Goal: Contribute content: Add original content to the website for others to see

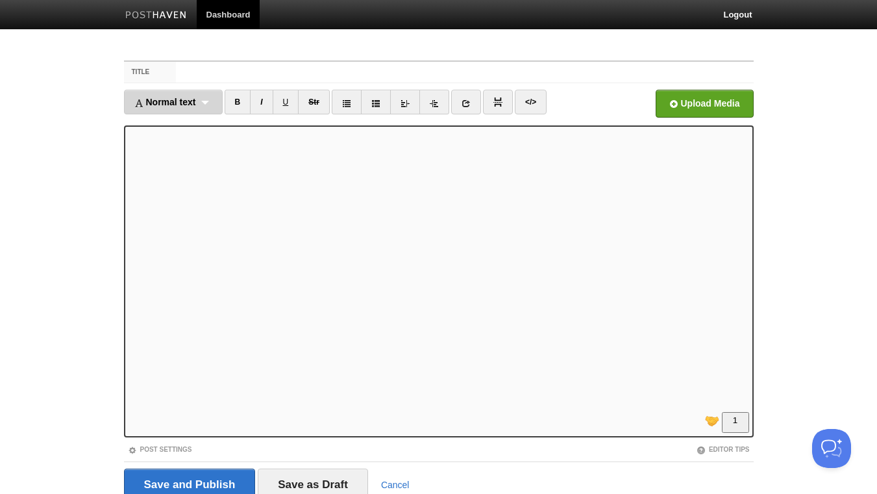
click at [170, 105] on span "Normal text" at bounding box center [165, 102] width 62 height 10
click at [179, 123] on link "Normal text" at bounding box center [173, 130] width 97 height 19
click at [230, 97] on link "B" at bounding box center [226, 102] width 27 height 25
click at [457, 102] on icon at bounding box center [454, 103] width 9 height 9
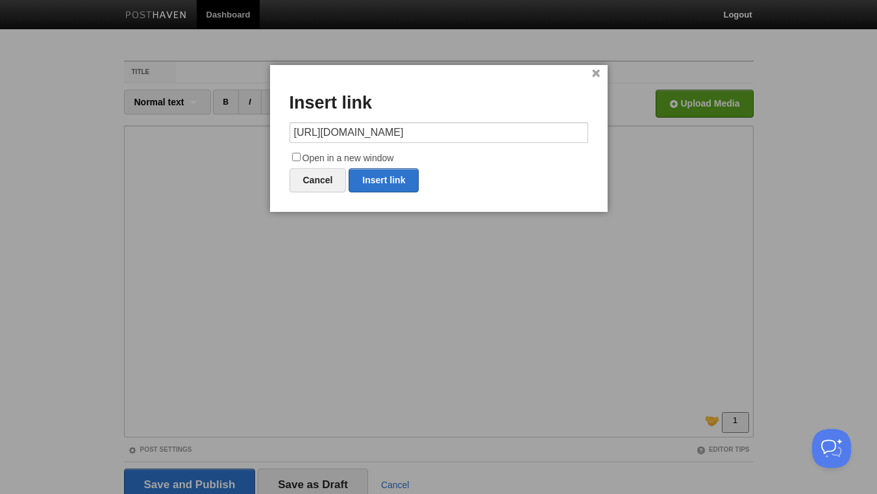
type input "[URL][DOMAIN_NAME]"
drag, startPoint x: 297, startPoint y: 154, endPoint x: 324, endPoint y: 160, distance: 28.0
click at [298, 155] on input "Open in a new window" at bounding box center [296, 157] width 8 height 8
checkbox input "true"
click at [383, 174] on link "Insert link" at bounding box center [384, 180] width 70 height 24
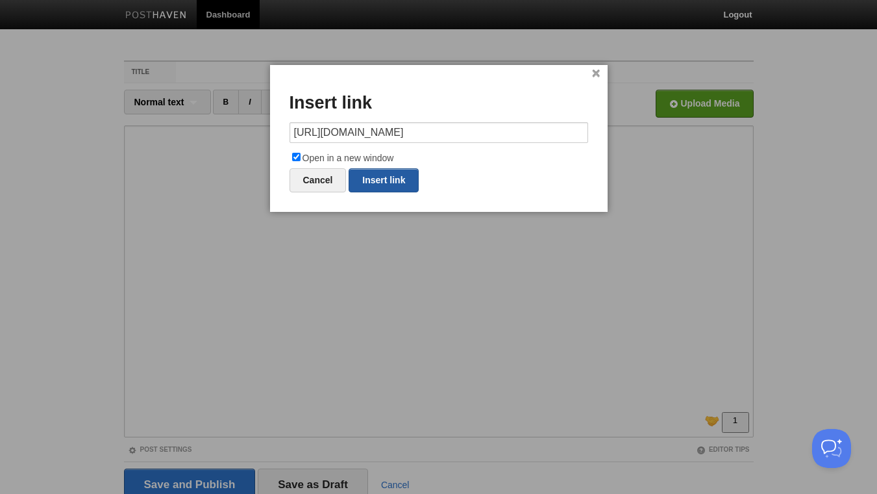
type input "https://"
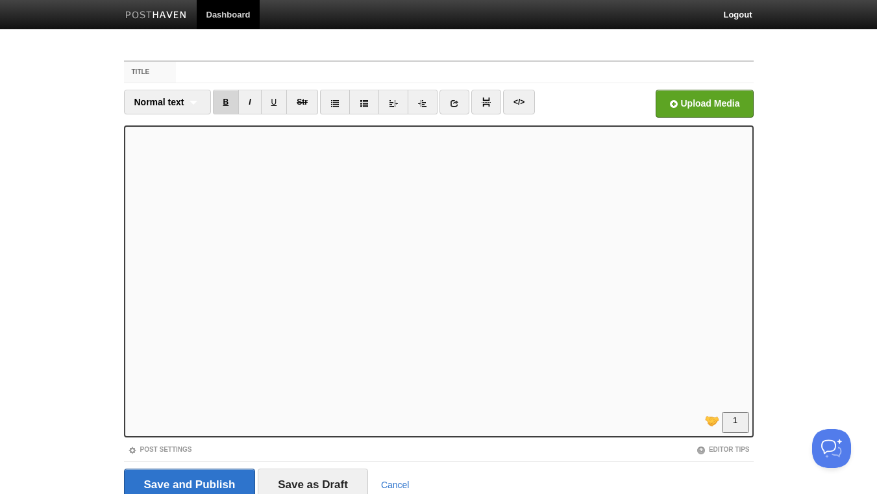
click at [225, 102] on link "B" at bounding box center [226, 102] width 27 height 25
click at [243, 101] on link "I" at bounding box center [249, 102] width 23 height 25
click at [247, 100] on link "I" at bounding box center [249, 102] width 23 height 25
click at [228, 105] on link "B" at bounding box center [226, 102] width 27 height 25
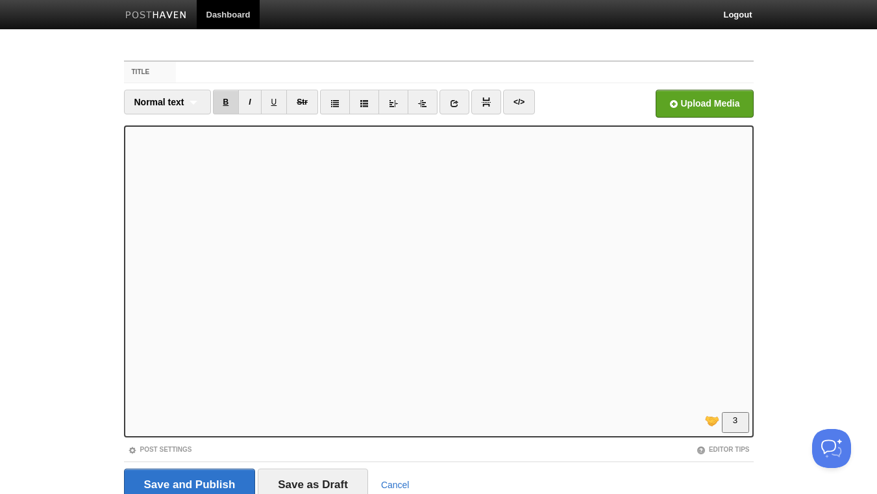
click at [227, 98] on link "B" at bounding box center [226, 102] width 27 height 25
click at [229, 104] on link "B" at bounding box center [226, 102] width 27 height 25
click at [223, 99] on link "B" at bounding box center [226, 102] width 27 height 25
click at [131, 468] on div "Save and Publish Save as Draft Cancel" at bounding box center [439, 484] width 630 height 46
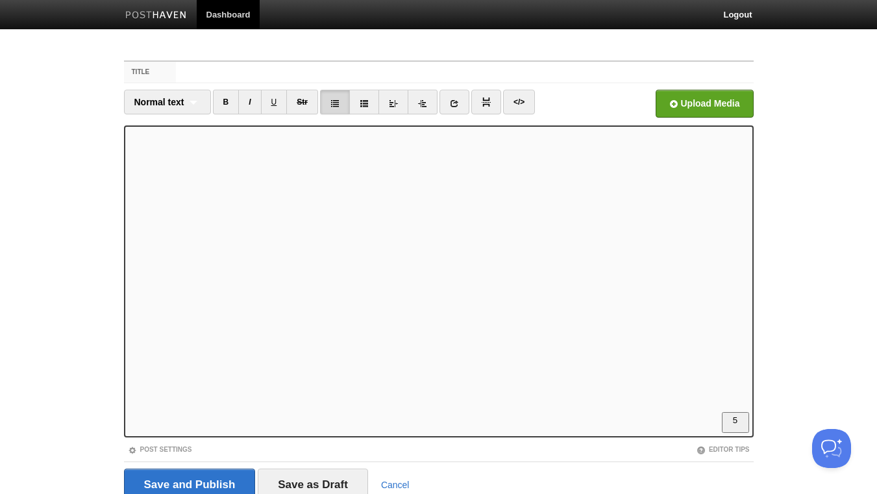
click at [133, 474] on div "Save and Publish Save as Draft Cancel" at bounding box center [439, 484] width 630 height 46
click at [84, 454] on body "Dashboard Logout Your Sites Daily Thought for Change Create a new site Edit you…" at bounding box center [438, 274] width 877 height 549
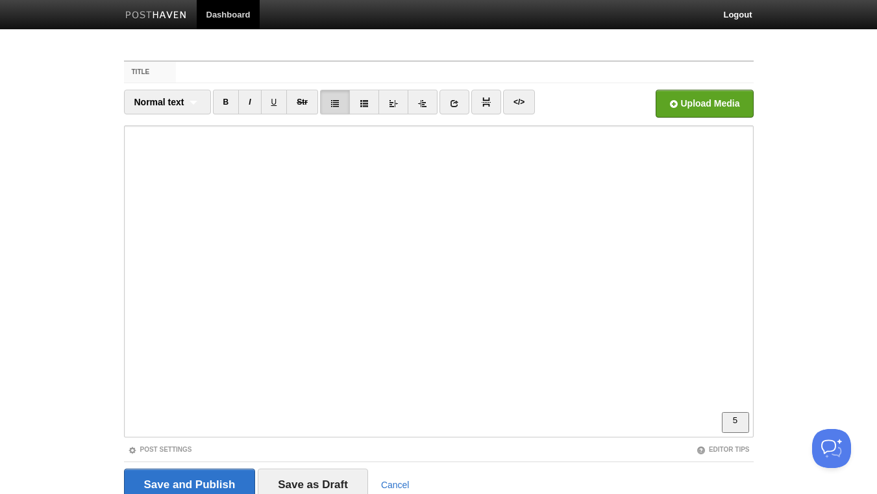
click at [3, 488] on body "Dashboard Logout Your Sites Daily Thought for Change Create a new site Edit you…" at bounding box center [438, 274] width 877 height 549
click at [6, 493] on body "Dashboard Logout Your Sites Daily Thought for Change Create a new site Edit you…" at bounding box center [438, 274] width 877 height 549
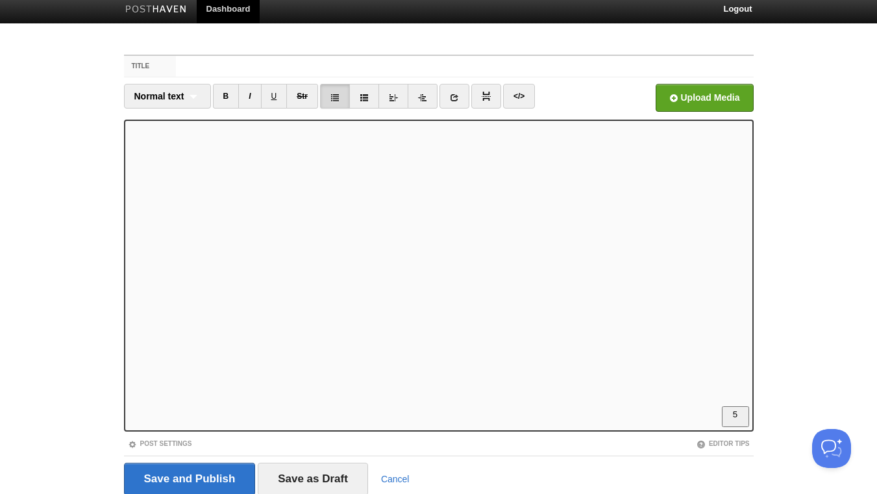
scroll to position [321, 0]
click at [232, 99] on link "B" at bounding box center [226, 96] width 27 height 25
click at [223, 99] on link "B" at bounding box center [226, 96] width 27 height 25
click at [231, 89] on link "B" at bounding box center [226, 96] width 27 height 25
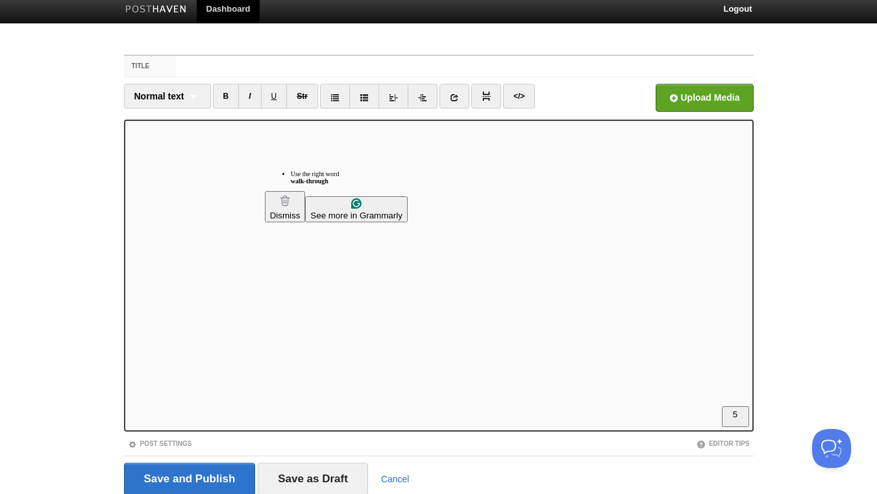
scroll to position [391, 0]
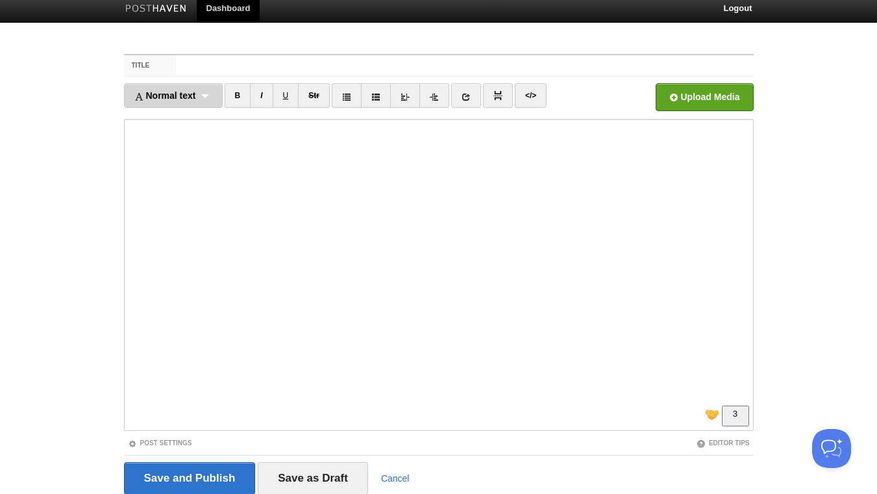
click at [191, 96] on span "Normal text" at bounding box center [165, 95] width 62 height 10
click at [192, 122] on link "Normal text" at bounding box center [173, 123] width 97 height 19
drag, startPoint x: 227, startPoint y: 93, endPoint x: 186, endPoint y: 119, distance: 49.4
click at [227, 93] on link "B" at bounding box center [226, 95] width 27 height 25
click at [449, 95] on link at bounding box center [455, 95] width 30 height 25
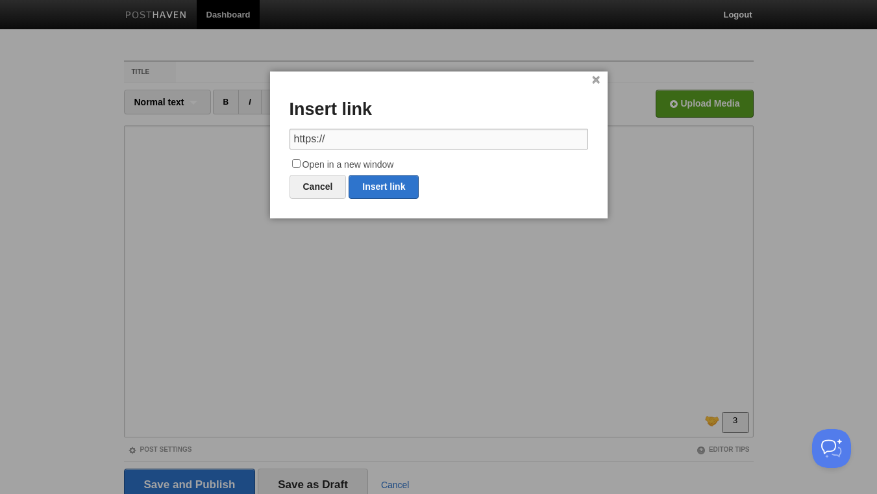
paste input "[DOMAIN_NAME][URL]"
type input "[DOMAIN_NAME][URL]"
drag, startPoint x: 297, startPoint y: 163, endPoint x: 360, endPoint y: 171, distance: 62.8
click at [301, 162] on input "Open in a new window" at bounding box center [296, 163] width 8 height 8
checkbox input "true"
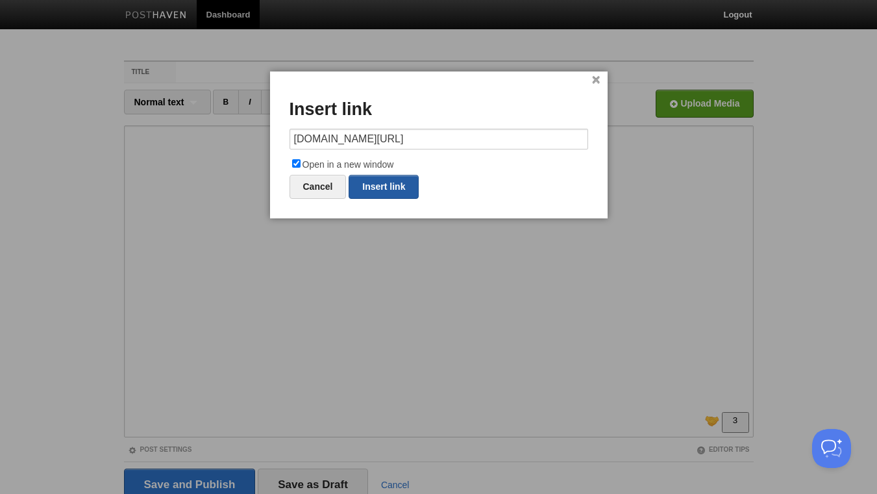
click at [384, 184] on link "Insert link" at bounding box center [384, 187] width 70 height 24
type input "https://"
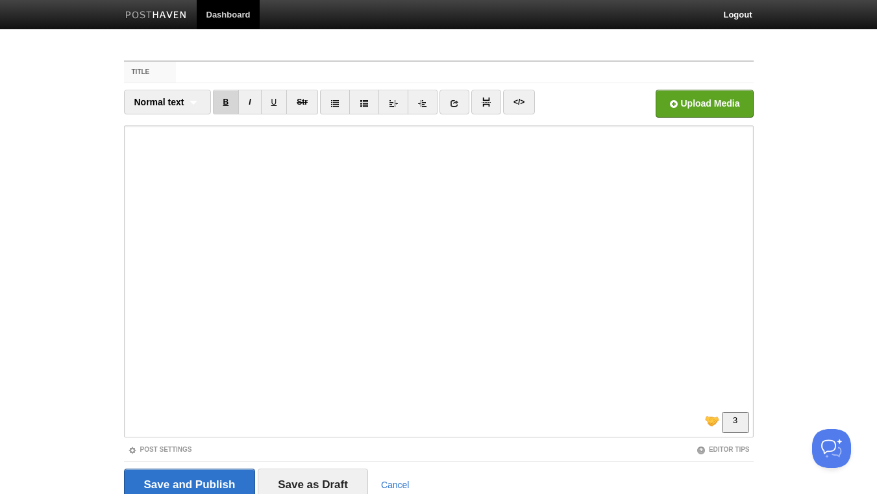
drag, startPoint x: 223, startPoint y: 99, endPoint x: 230, endPoint y: 103, distance: 7.8
click at [225, 101] on link "B" at bounding box center [226, 102] width 27 height 25
click at [224, 101] on link "B" at bounding box center [226, 102] width 27 height 25
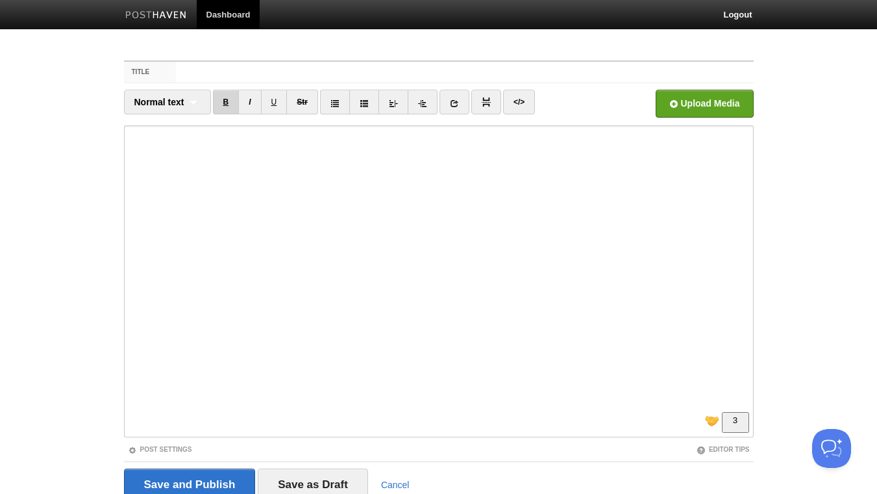
click at [225, 99] on link "B" at bounding box center [226, 102] width 27 height 25
click at [318, 475] on input "Save as Draft" at bounding box center [313, 484] width 110 height 32
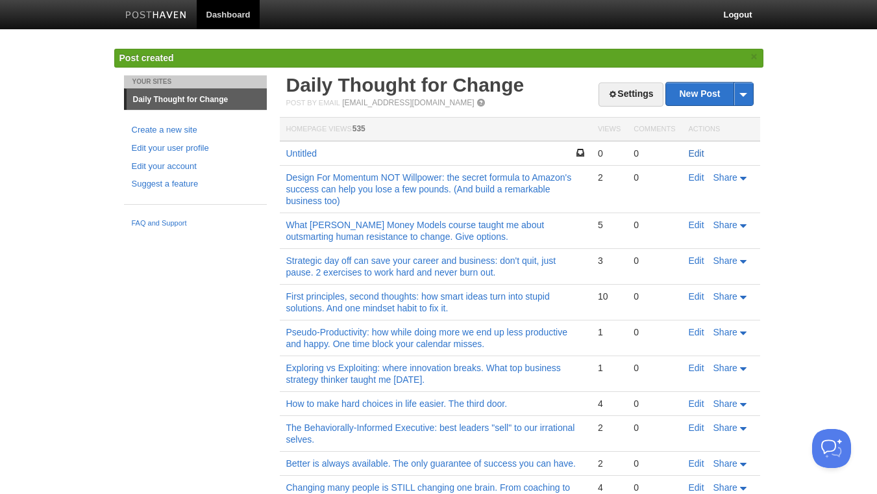
click at [697, 154] on link "Edit" at bounding box center [697, 153] width 16 height 10
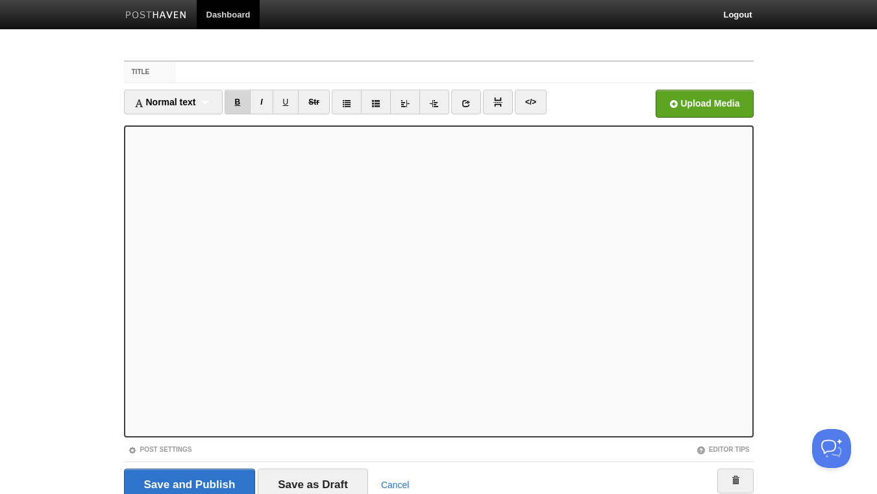
click at [245, 102] on link "B" at bounding box center [238, 102] width 27 height 25
click at [240, 97] on link "B" at bounding box center [238, 102] width 27 height 25
click at [240, 104] on link "B" at bounding box center [238, 102] width 27 height 25
click at [244, 105] on link "B" at bounding box center [238, 102] width 27 height 25
click at [242, 105] on link "B" at bounding box center [238, 102] width 27 height 25
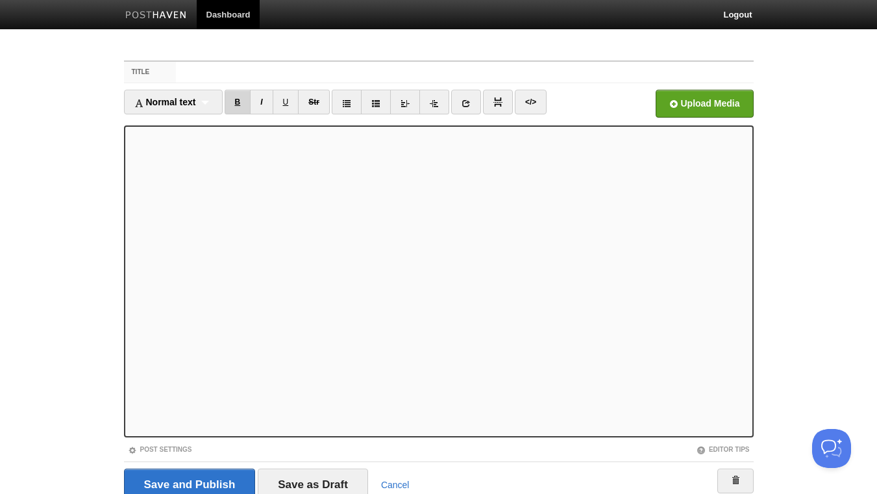
click at [236, 103] on link "B" at bounding box center [238, 102] width 27 height 25
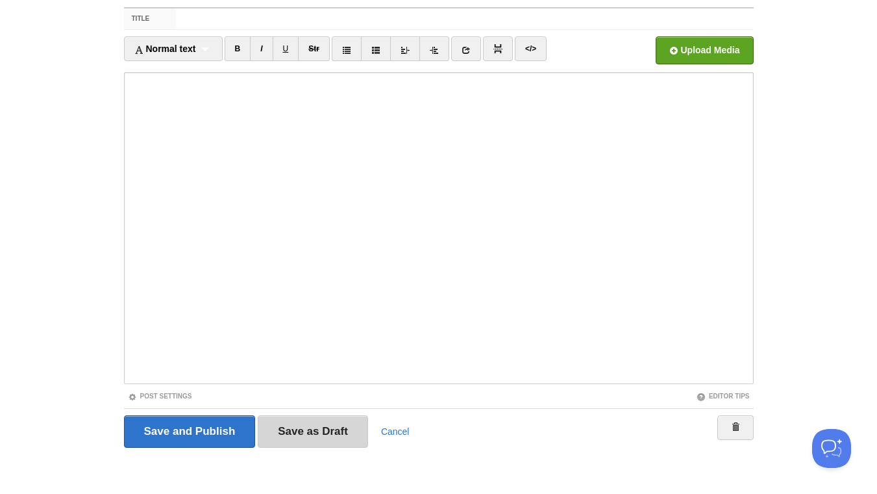
click at [314, 431] on input "Save as Draft" at bounding box center [313, 431] width 110 height 32
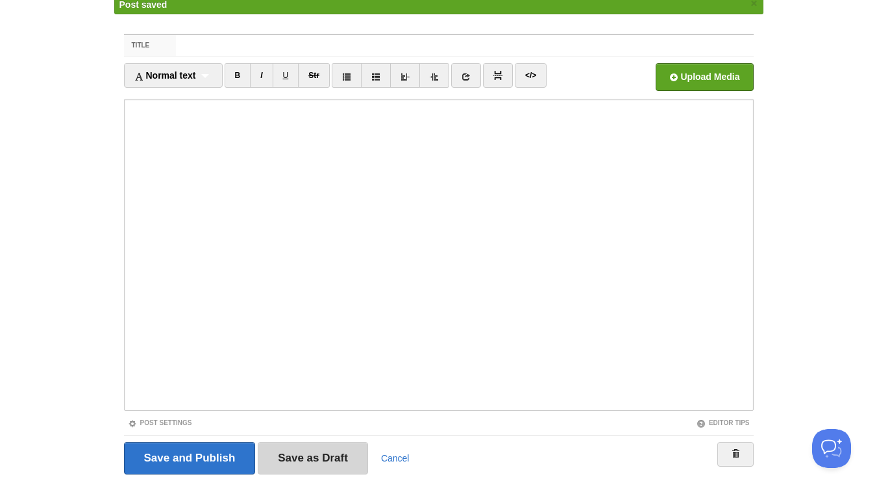
scroll to position [49, 0]
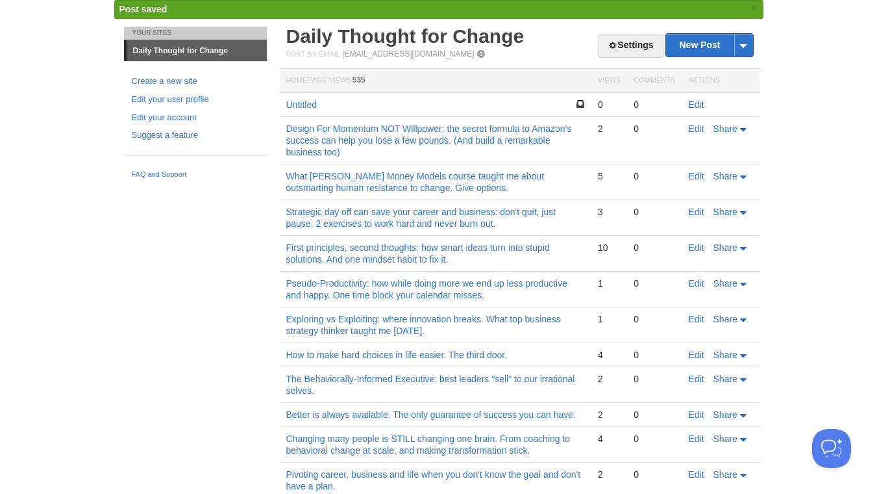
click at [694, 103] on link "Edit" at bounding box center [697, 104] width 16 height 10
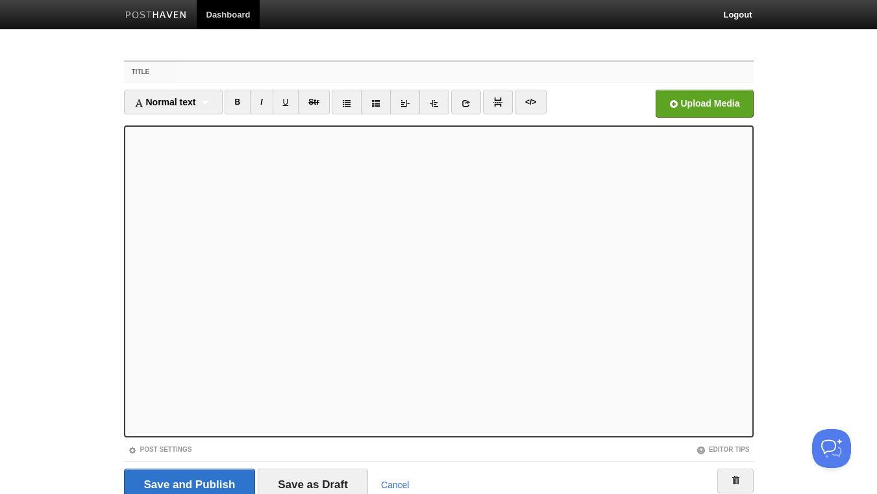
click at [229, 68] on input "Title" at bounding box center [464, 72] width 577 height 21
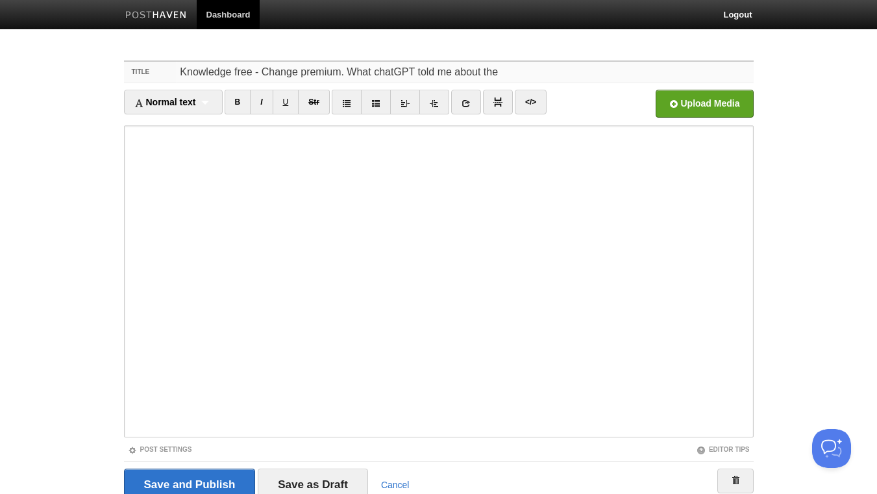
drag, startPoint x: 341, startPoint y: 72, endPoint x: 303, endPoint y: 72, distance: 37.7
click at [303, 72] on input "Knowledge free - Change premium. What chatGPT told me about the" at bounding box center [464, 72] width 577 height 21
drag, startPoint x: 326, startPoint y: 69, endPoint x: 500, endPoint y: 73, distance: 174.1
click at [500, 73] on input "Knowledge free - Change paid. What chatGPT told me about the" at bounding box center [464, 72] width 577 height 21
drag, startPoint x: 231, startPoint y: 71, endPoint x: 162, endPoint y: 69, distance: 68.9
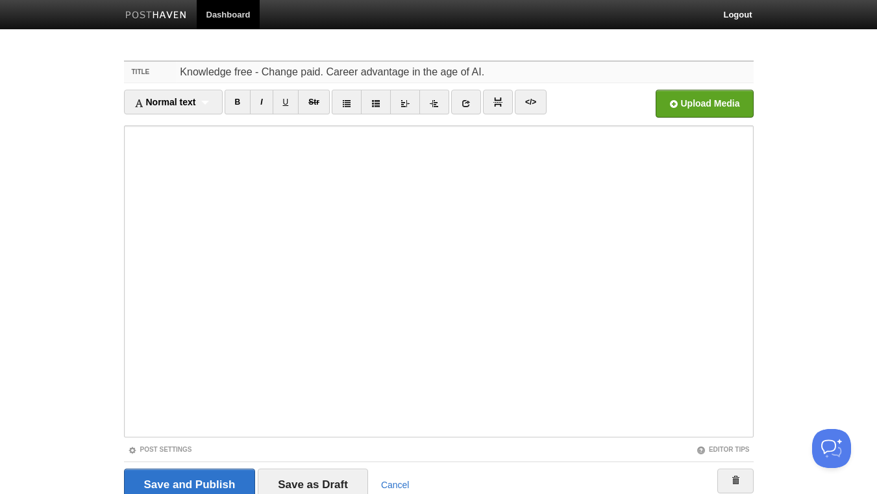
click at [176, 69] on input "Knowledge free - Change paid. Career advantage in the age of AI." at bounding box center [464, 72] width 577 height 21
type input "Advice free - Change paid. Career advantage in the age of AI."
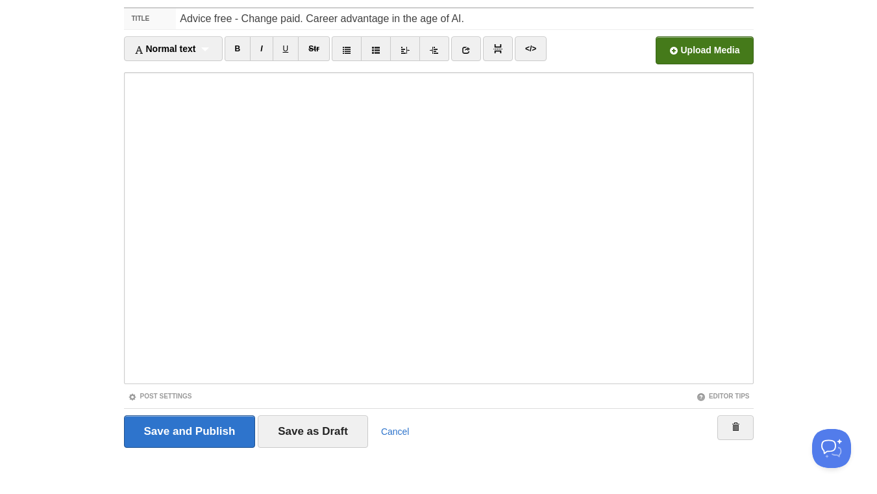
click at [699, 49] on input "file" at bounding box center [312, 54] width 983 height 66
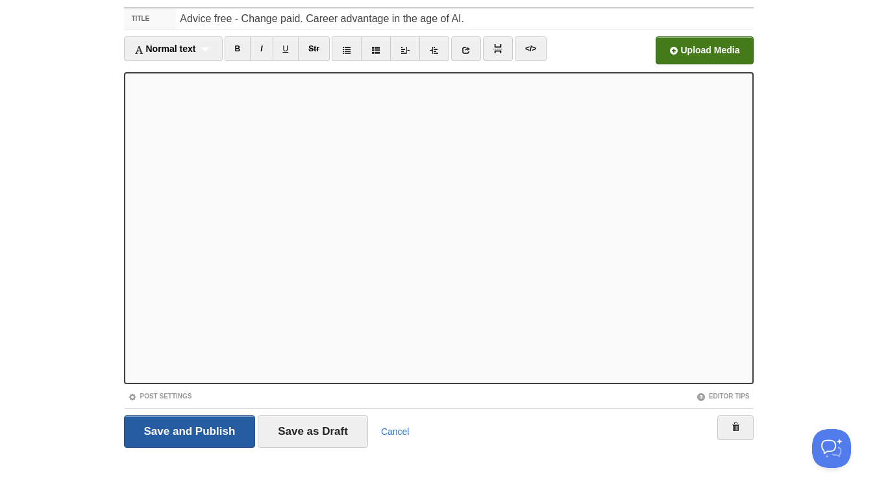
click at [177, 429] on input "Save and Publish" at bounding box center [190, 431] width 132 height 32
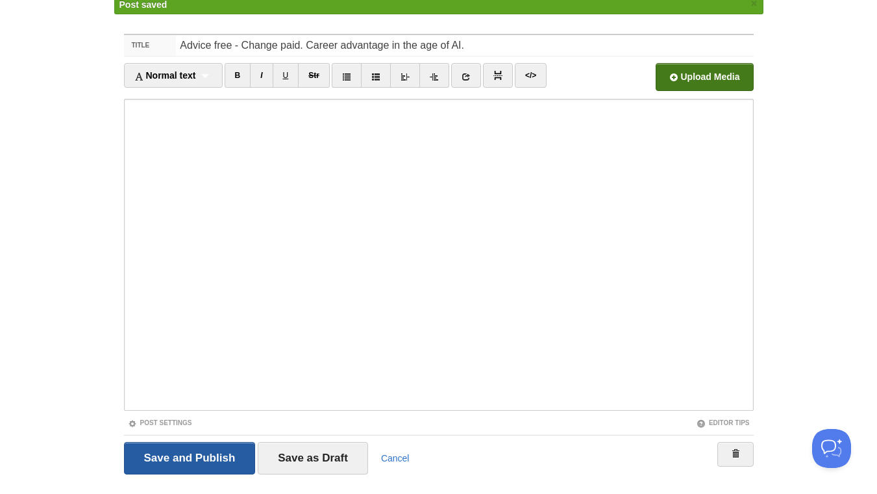
scroll to position [49, 0]
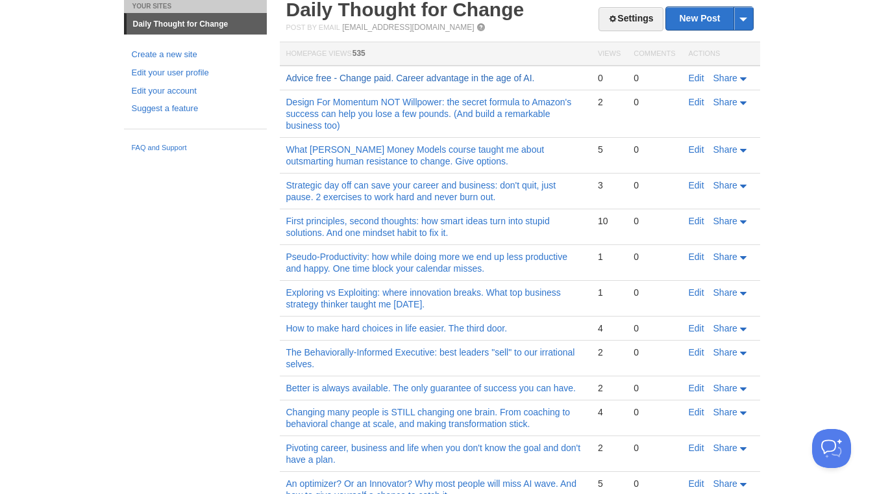
click at [440, 79] on link "Advice free - Change paid. Career advantage in the age of AI." at bounding box center [410, 78] width 249 height 10
